Goal: Task Accomplishment & Management: Use online tool/utility

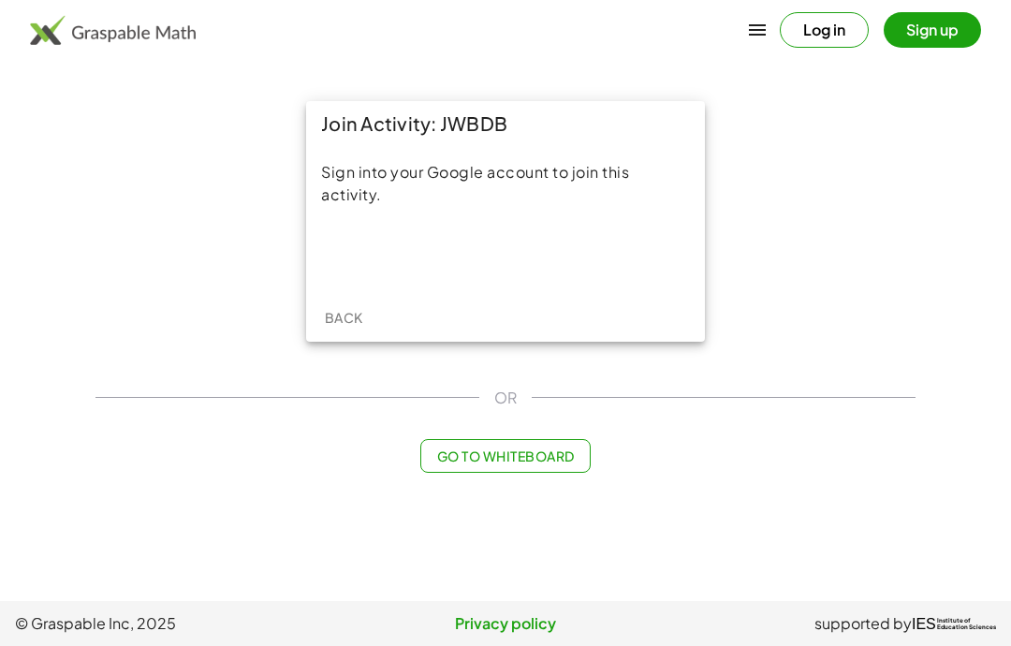
click at [555, 253] on div "Acceder con Google. Se abre en una pestaña nueva" at bounding box center [506, 254] width 179 height 41
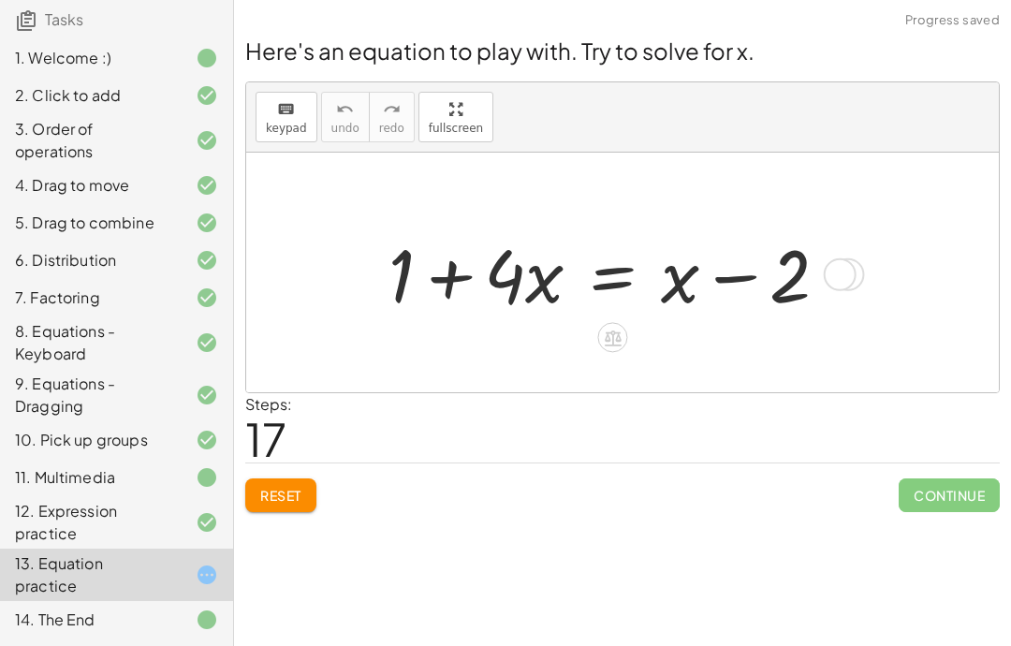
scroll to position [165, 0]
click at [204, 579] on icon at bounding box center [207, 575] width 22 height 22
click at [286, 496] on span "Reset" at bounding box center [280, 495] width 41 height 17
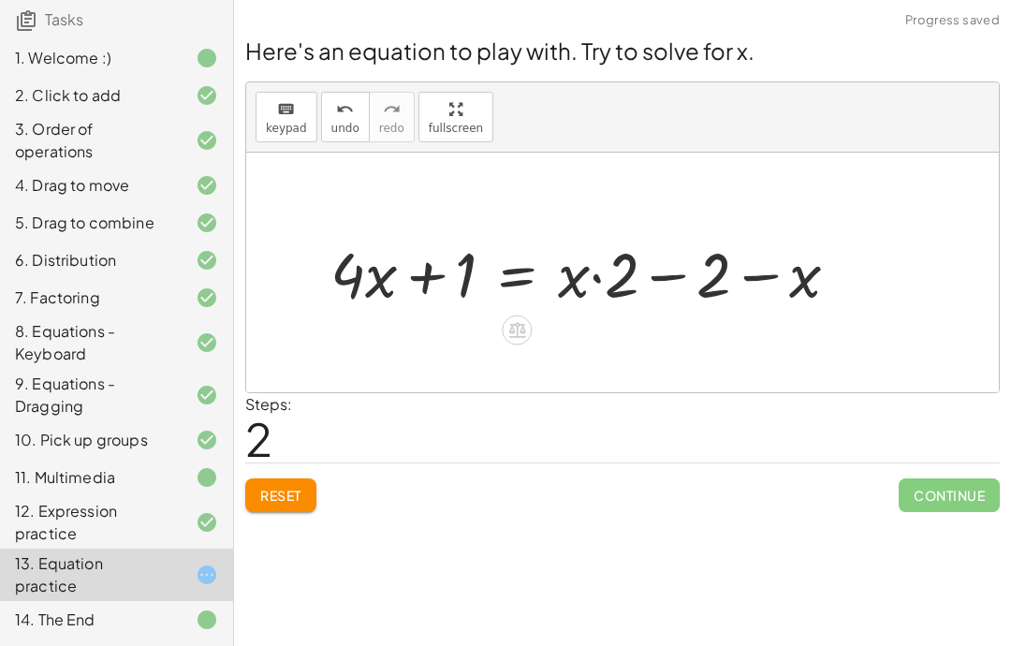
click at [516, 330] on icon at bounding box center [516, 330] width 17 height 16
click at [519, 330] on span "×" at bounding box center [516, 330] width 11 height 27
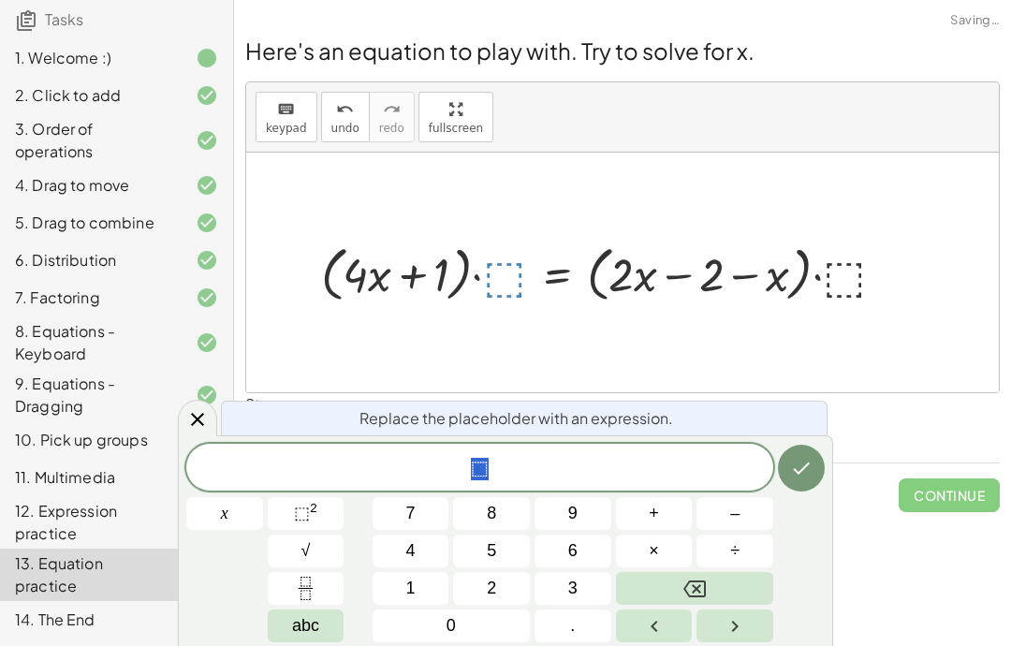
click at [496, 594] on span "2" at bounding box center [491, 588] width 9 height 25
click at [791, 461] on icon "Done" at bounding box center [801, 468] width 22 height 22
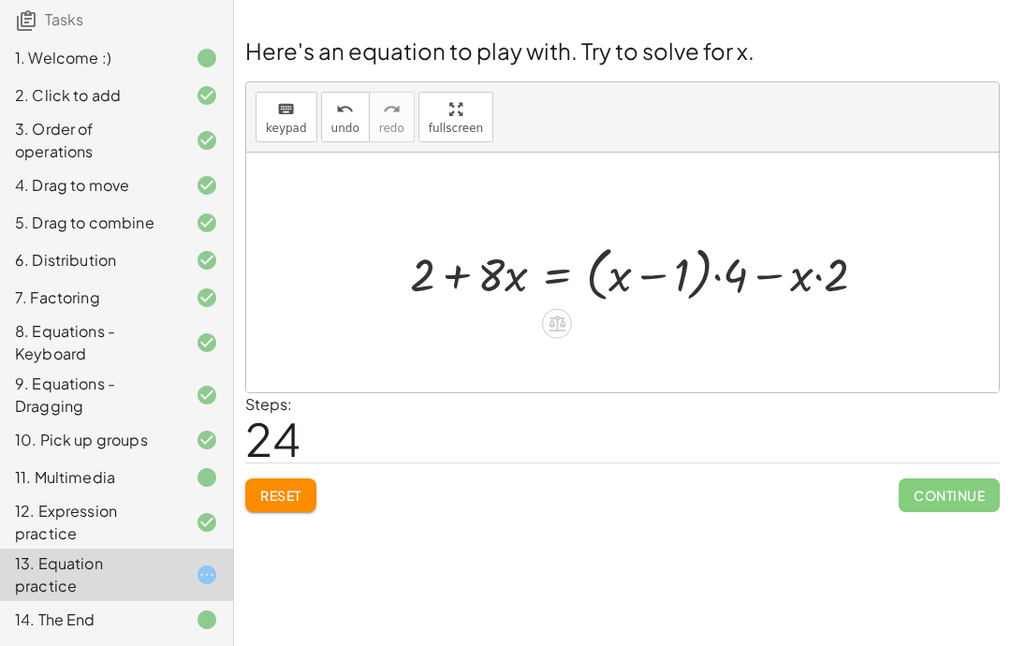
click at [309, 492] on button "Reset" at bounding box center [280, 495] width 71 height 34
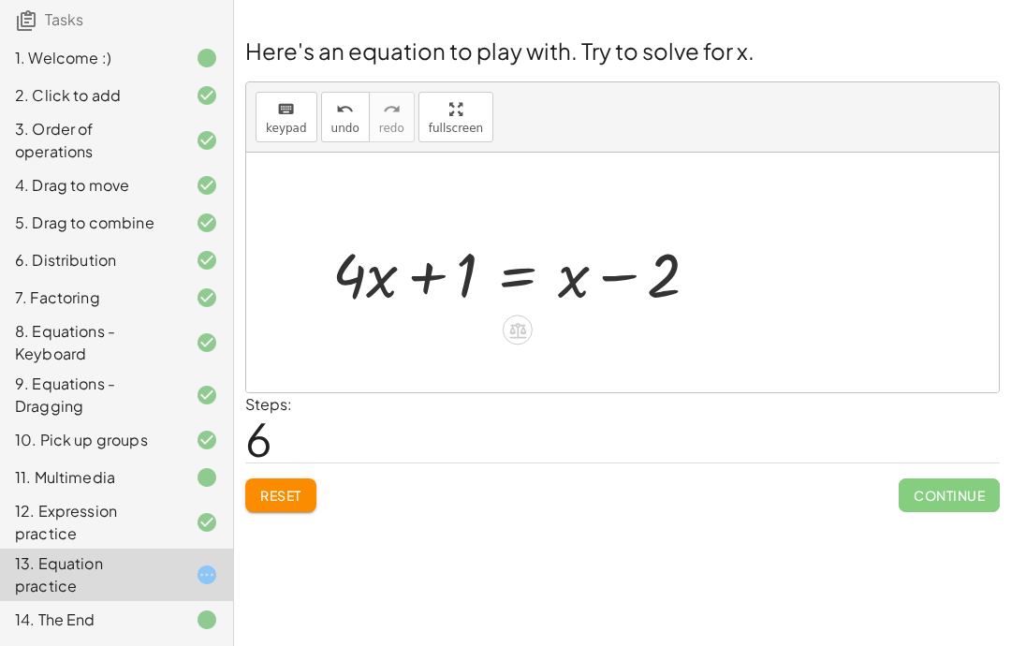
click at [297, 497] on span "Reset" at bounding box center [280, 495] width 41 height 17
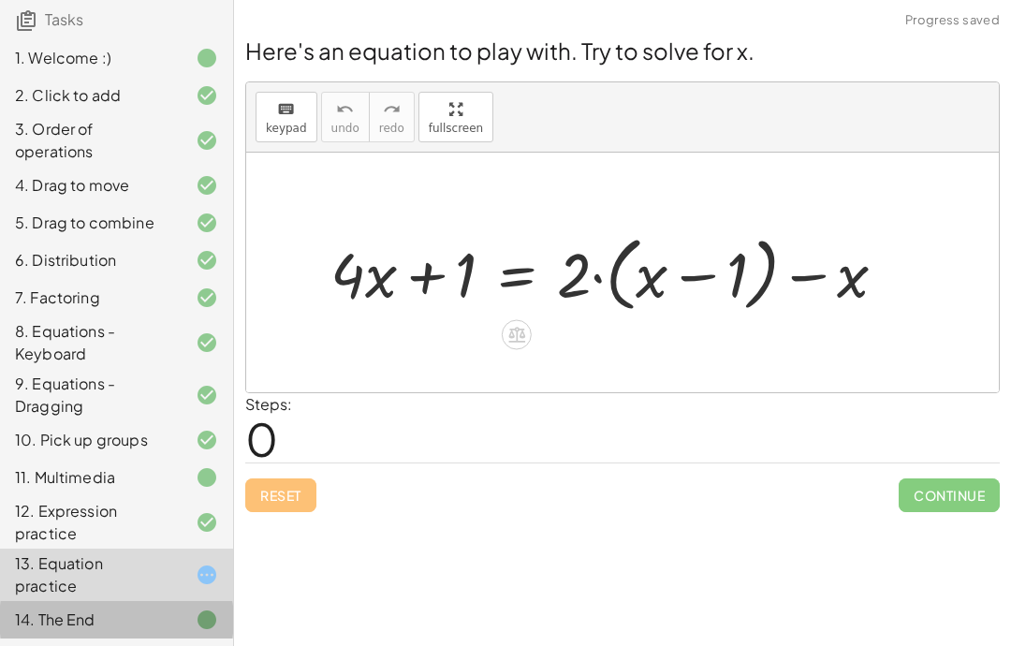
click at [227, 629] on div "14. The End" at bounding box center [116, 619] width 233 height 37
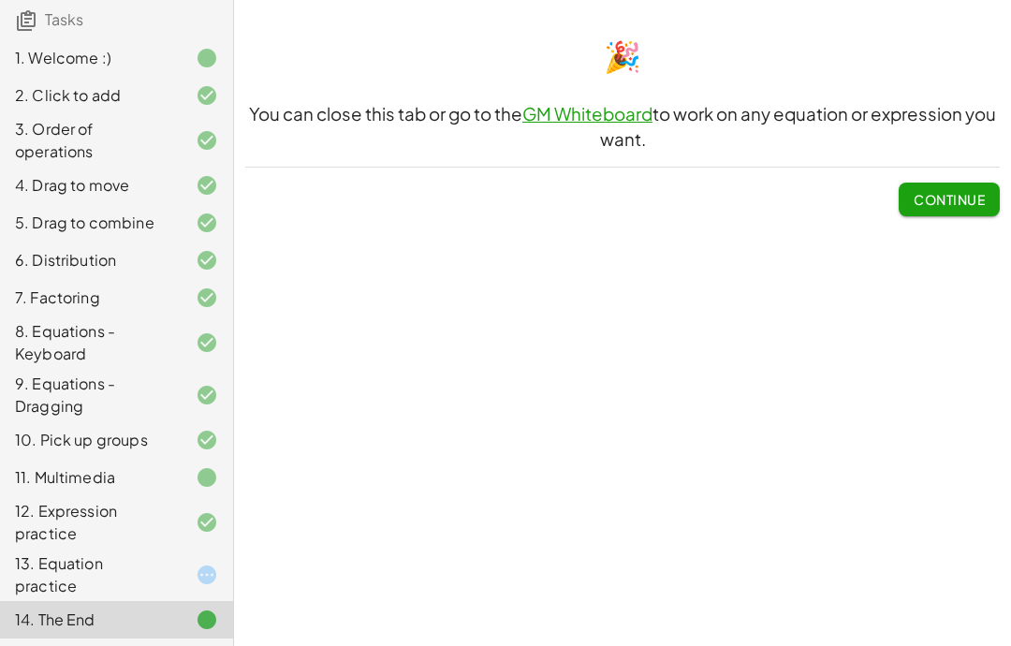
click at [200, 583] on icon at bounding box center [207, 575] width 22 height 22
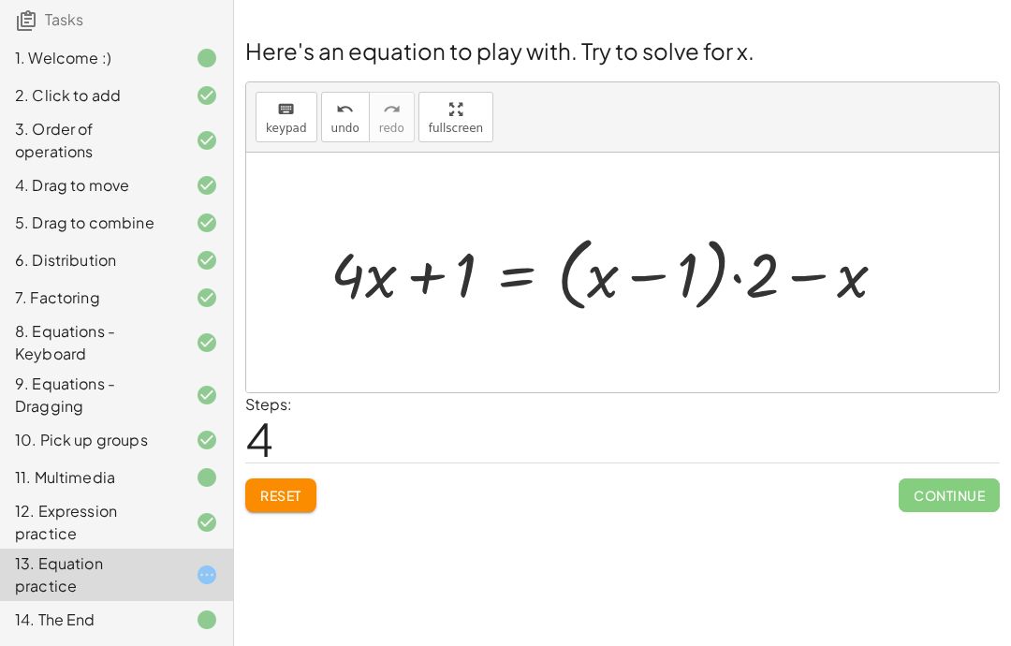
click at [279, 500] on span "Reset" at bounding box center [280, 495] width 41 height 17
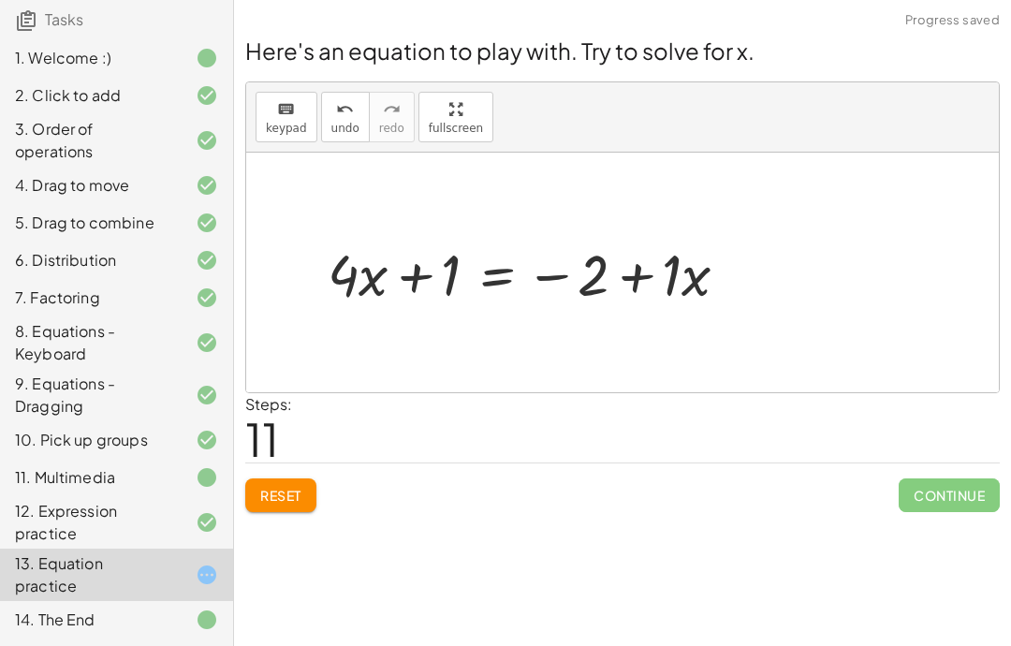
click at [249, 502] on button "Reset" at bounding box center [280, 495] width 71 height 34
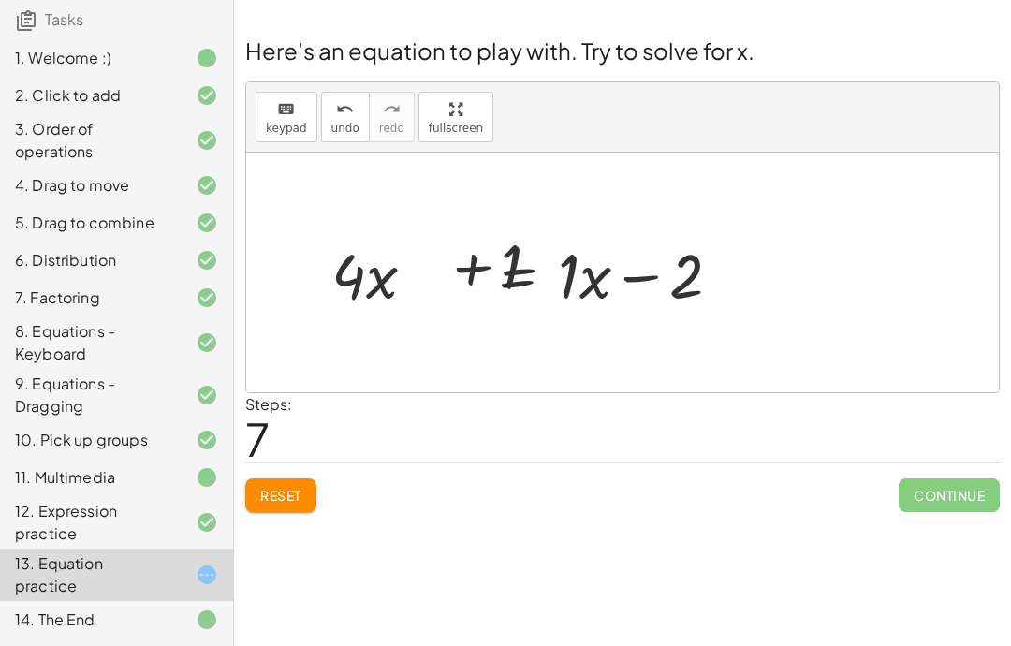
click at [301, 491] on span "Reset" at bounding box center [280, 495] width 41 height 17
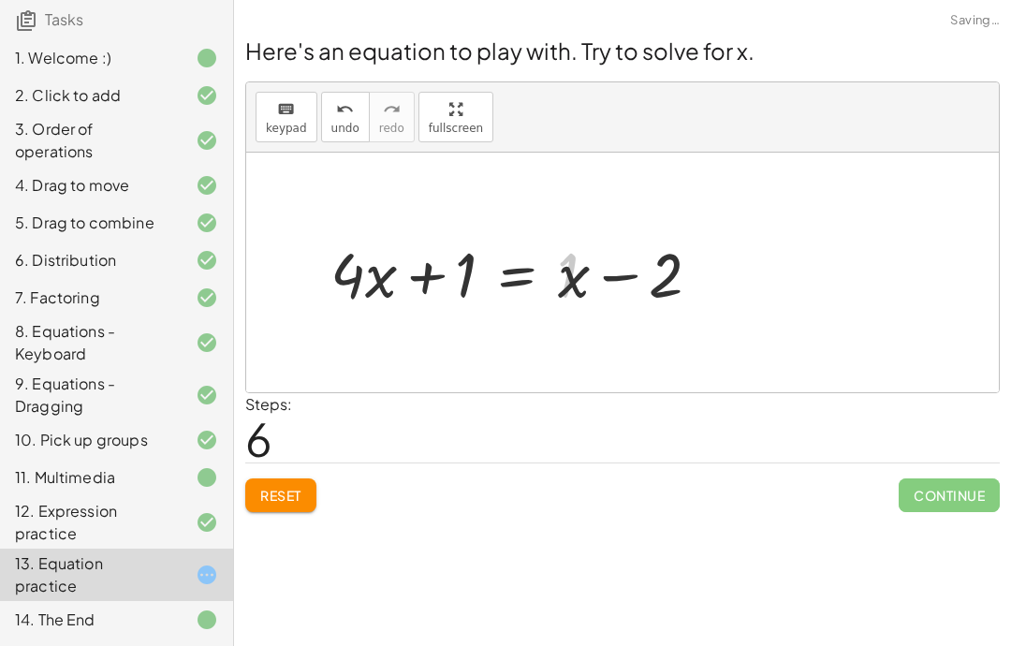
scroll to position [75, 0]
click at [280, 487] on span "Reset" at bounding box center [280, 495] width 41 height 17
